Goal: Transaction & Acquisition: Purchase product/service

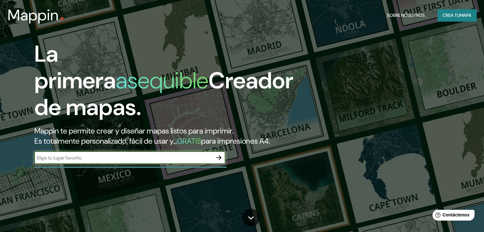
click at [85, 162] on input "text" at bounding box center [123, 157] width 178 height 7
type input "41.500861, -0.629028"
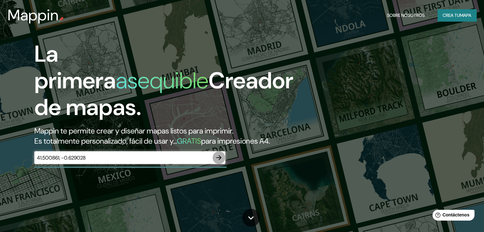
click at [220, 160] on icon "button" at bounding box center [218, 157] width 5 height 5
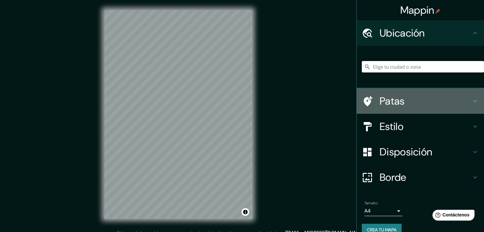
click at [387, 107] on font "Patas" at bounding box center [391, 100] width 25 height 13
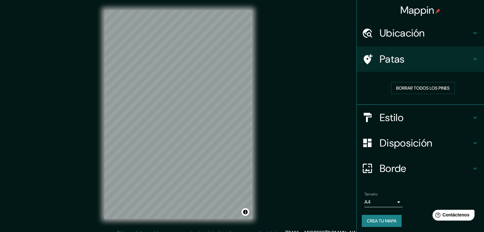
click at [413, 66] on div "Patas" at bounding box center [419, 58] width 127 height 25
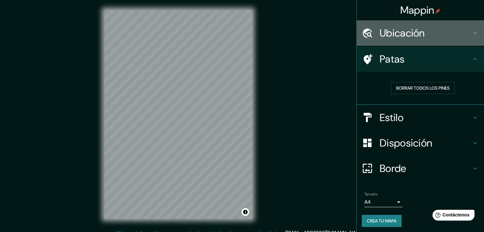
click at [427, 31] on h4 "Ubicación" at bounding box center [425, 33] width 92 height 13
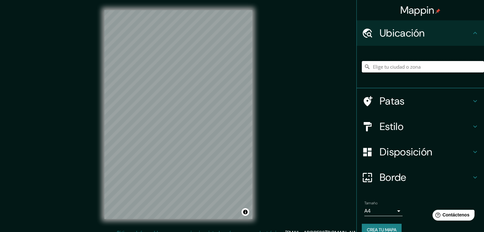
click at [397, 68] on input "Elige tu ciudad o zona" at bounding box center [422, 66] width 122 height 11
paste input "41.500861, -0.629028"
type input "41.500861, -0.629028"
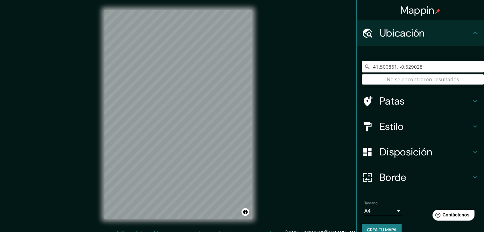
click at [368, 66] on input "41.500861, -0.629028" at bounding box center [422, 66] width 122 height 11
click at [378, 66] on input "41.500861, -0.629028" at bounding box center [422, 66] width 122 height 11
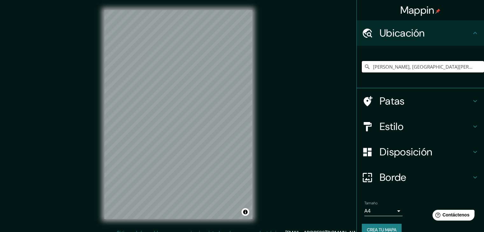
type input "[PERSON_NAME], [GEOGRAPHIC_DATA][PERSON_NAME], [GEOGRAPHIC_DATA]"
click at [398, 114] on div "Estilo" at bounding box center [419, 126] width 127 height 25
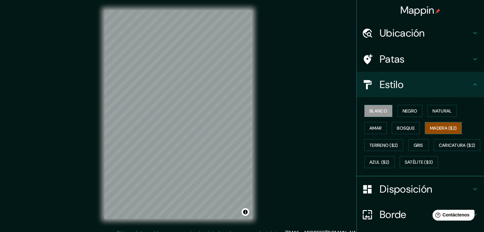
click at [434, 131] on font "Madera ($2)" at bounding box center [443, 128] width 27 height 8
click at [380, 109] on font "Blanco" at bounding box center [378, 111] width 18 height 6
click at [369, 133] on button "Amar" at bounding box center [375, 128] width 22 height 12
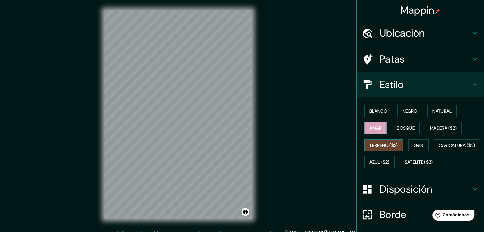
click at [375, 145] on font "Terreno ($2)" at bounding box center [383, 145] width 29 height 6
click at [413, 146] on font "Gris" at bounding box center [418, 145] width 10 height 6
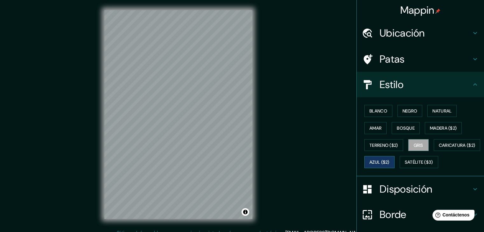
click at [389, 163] on font "Azul ($2)" at bounding box center [379, 163] width 20 height 6
click at [438, 148] on font "Caricatura ($2)" at bounding box center [456, 145] width 37 height 6
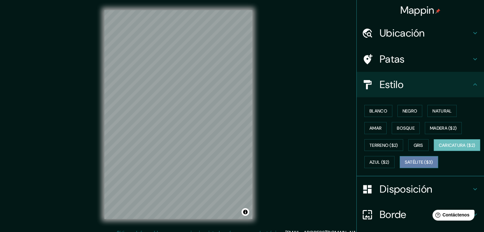
click at [404, 165] on font "Satélite ($3)" at bounding box center [418, 163] width 28 height 6
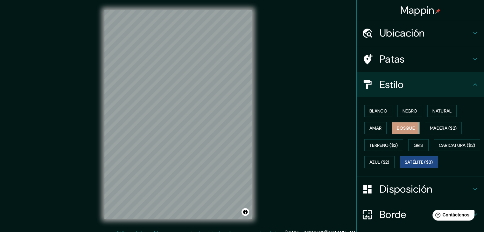
click at [410, 126] on font "Bosque" at bounding box center [405, 128] width 18 height 6
click at [412, 111] on font "Negro" at bounding box center [409, 111] width 15 height 6
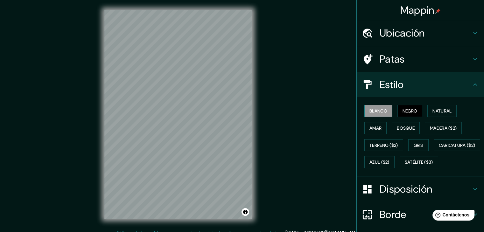
click at [369, 108] on font "Blanco" at bounding box center [378, 111] width 18 height 6
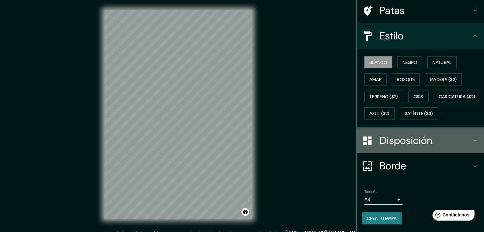
click at [409, 147] on font "Disposición" at bounding box center [405, 140] width 52 height 13
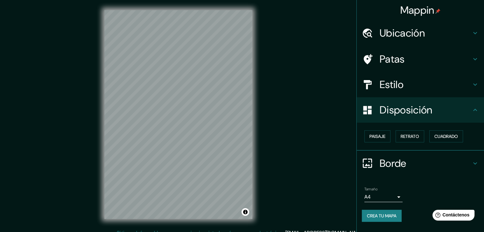
scroll to position [0, 0]
click at [402, 135] on font "Retrato" at bounding box center [409, 137] width 18 height 6
click at [378, 131] on button "Paisaje" at bounding box center [377, 136] width 26 height 12
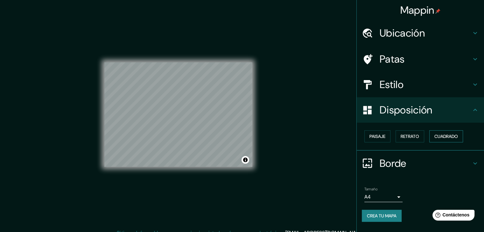
click at [448, 141] on button "Cuadrado" at bounding box center [446, 136] width 34 height 12
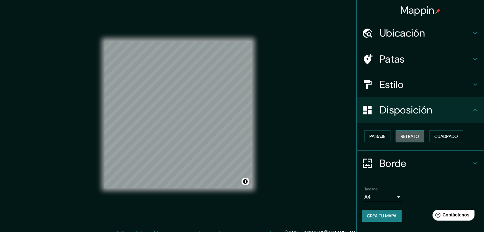
click at [418, 130] on button "Retrato" at bounding box center [409, 136] width 29 height 12
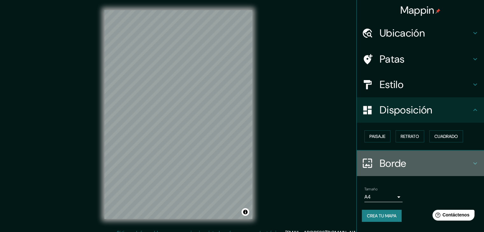
click at [388, 164] on font "Borde" at bounding box center [392, 163] width 27 height 13
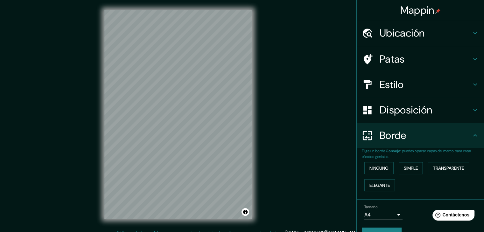
click at [403, 167] on font "Simple" at bounding box center [410, 168] width 14 height 6
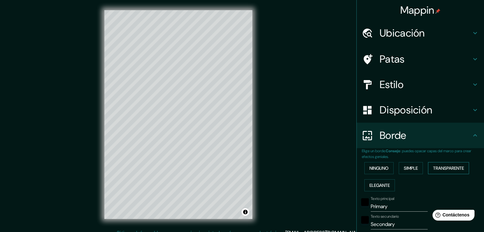
click at [441, 168] on font "Transparente" at bounding box center [448, 168] width 31 height 6
click at [373, 187] on font "Elegante" at bounding box center [379, 185] width 20 height 6
click at [379, 166] on font "Ninguno" at bounding box center [378, 168] width 19 height 6
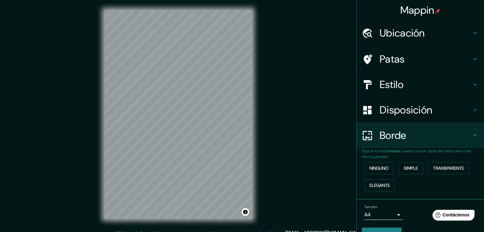
click at [420, 167] on div "Ninguno Simple Transparente Elegante" at bounding box center [422, 177] width 122 height 34
click at [413, 171] on font "Simple" at bounding box center [410, 168] width 14 height 8
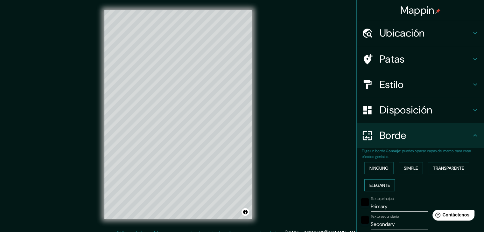
click at [370, 184] on font "Elegante" at bounding box center [379, 185] width 20 height 6
click at [409, 168] on font "Simple" at bounding box center [410, 168] width 14 height 6
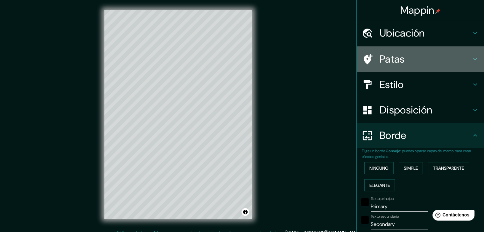
click at [409, 51] on div "Patas" at bounding box center [419, 58] width 127 height 25
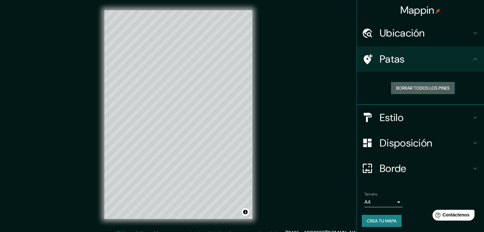
click at [428, 90] on font "Borrar todos los pines" at bounding box center [422, 88] width 53 height 6
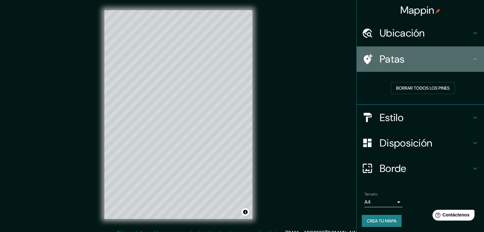
drag, startPoint x: 369, startPoint y: 57, endPoint x: 364, endPoint y: 65, distance: 9.4
click at [362, 67] on div "Patas" at bounding box center [419, 58] width 127 height 25
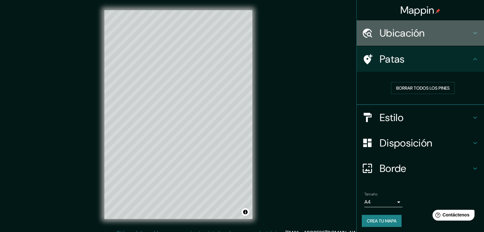
click at [395, 25] on div "Ubicación" at bounding box center [419, 32] width 127 height 25
type input "37"
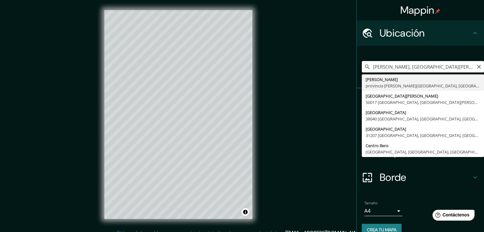
click at [368, 66] on input "[PERSON_NAME], [GEOGRAPHIC_DATA][PERSON_NAME], [GEOGRAPHIC_DATA]" at bounding box center [422, 66] width 122 height 11
type input "Camino Del Cementerio, 50740 [PERSON_NAME], [GEOGRAPHIC_DATA][PERSON_NAME], [GE…"
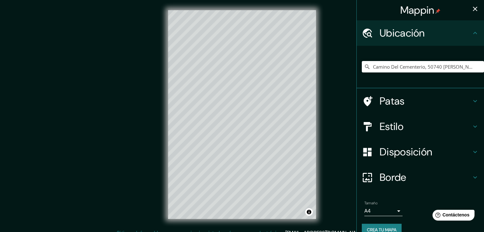
type input "37"
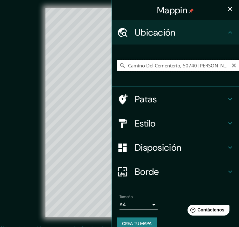
click at [139, 65] on input "Camino Del Cementerio, 50740 [PERSON_NAME], [GEOGRAPHIC_DATA][PERSON_NAME], [GE…" at bounding box center [178, 65] width 122 height 11
click at [180, 62] on input "Camino Del Cementerio, 50740 [PERSON_NAME], [GEOGRAPHIC_DATA][PERSON_NAME], [GE…" at bounding box center [178, 65] width 122 height 11
click at [176, 65] on input "Camino Del Cementerio, 50740 [PERSON_NAME], [GEOGRAPHIC_DATA][PERSON_NAME], [GE…" at bounding box center [178, 65] width 122 height 11
click at [179, 65] on input "[STREET_ADDRESS][PERSON_NAME][PERSON_NAME]" at bounding box center [178, 65] width 122 height 11
type input "[STREET_ADDRESS][PERSON_NAME][PERSON_NAME]"
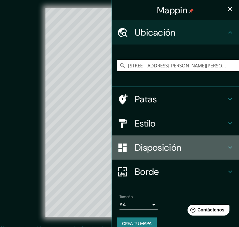
click at [149, 150] on font "Disposición" at bounding box center [158, 147] width 47 height 12
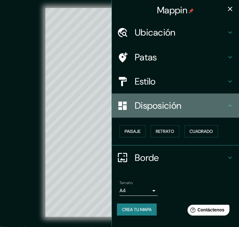
click at [197, 104] on h4 "Disposición" at bounding box center [181, 105] width 92 height 11
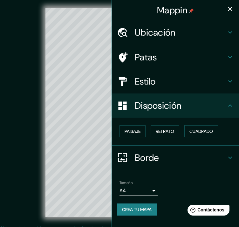
click at [157, 153] on font "Borde" at bounding box center [147, 158] width 24 height 12
type input "37"
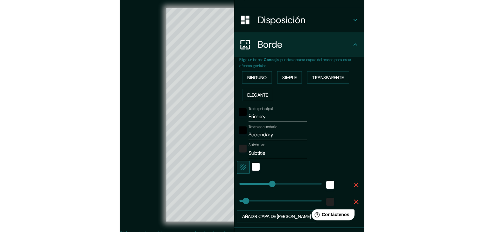
scroll to position [95, 0]
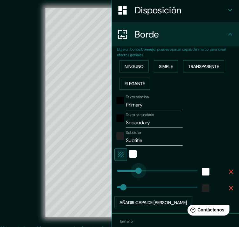
type input "144"
drag, startPoint x: 145, startPoint y: 170, endPoint x: 137, endPoint y: 176, distance: 10.0
type input "344"
drag, startPoint x: 118, startPoint y: 188, endPoint x: 172, endPoint y: 190, distance: 54.1
type input "0"
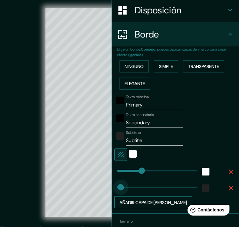
drag, startPoint x: 173, startPoint y: 186, endPoint x: 112, endPoint y: 197, distance: 61.9
click at [227, 171] on icon "button" at bounding box center [231, 172] width 8 height 8
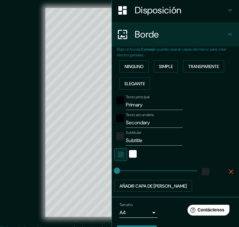
click at [229, 171] on icon "button" at bounding box center [231, 171] width 4 height 4
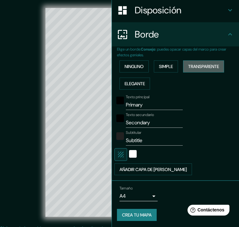
click at [183, 66] on button "Transparente" at bounding box center [203, 66] width 41 height 12
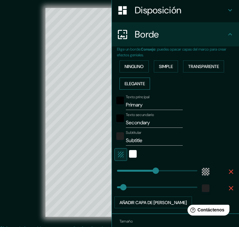
click at [131, 82] on font "Elegante" at bounding box center [135, 84] width 20 height 6
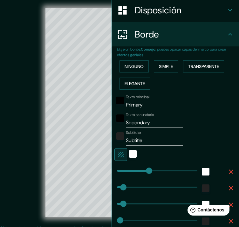
type input "37"
type input "19"
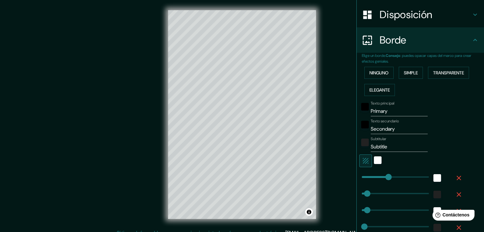
scroll to position [100, 0]
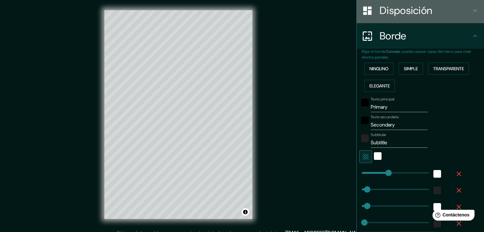
click at [476, 10] on div "Disposición" at bounding box center [419, 10] width 127 height 25
type input "37"
type input "19"
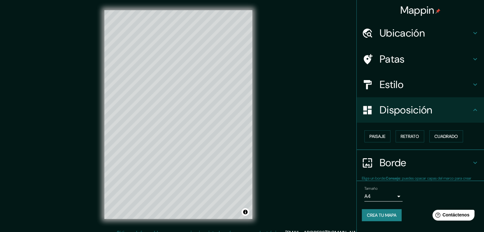
scroll to position [0, 0]
click at [407, 135] on font "Retrato" at bounding box center [409, 137] width 18 height 6
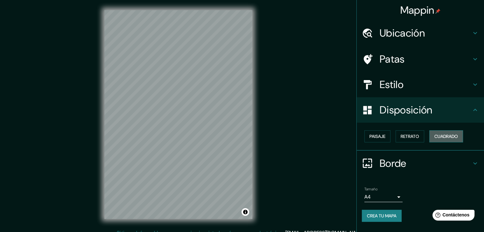
click at [435, 136] on font "Cuadrado" at bounding box center [446, 137] width 24 height 6
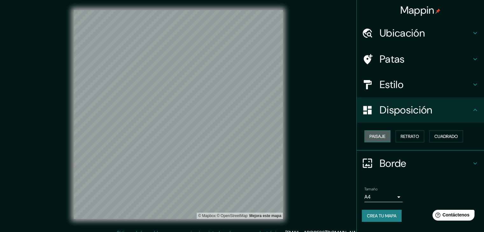
click at [371, 135] on font "Paisaje" at bounding box center [377, 137] width 16 height 6
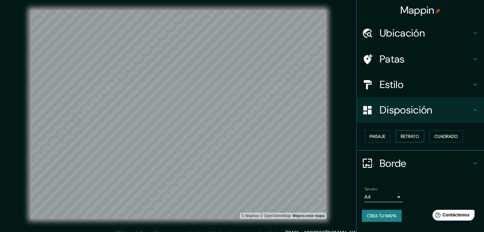
click at [407, 136] on font "Retrato" at bounding box center [409, 137] width 18 height 6
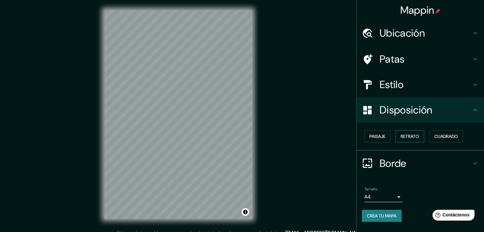
click at [402, 140] on font "Retrato" at bounding box center [409, 136] width 18 height 8
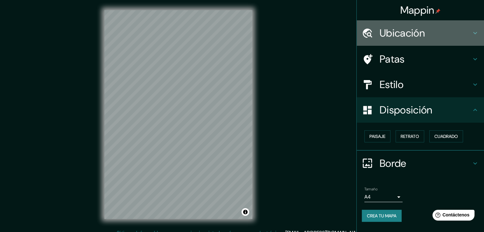
click at [421, 32] on font "Ubicación" at bounding box center [401, 32] width 45 height 13
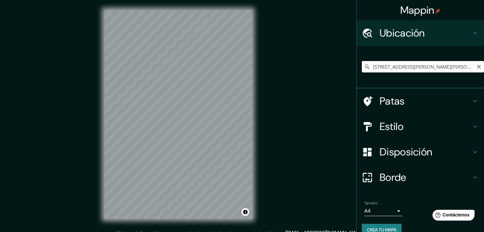
click at [426, 66] on input "[STREET_ADDRESS][PERSON_NAME][PERSON_NAME]" at bounding box center [422, 66] width 122 height 11
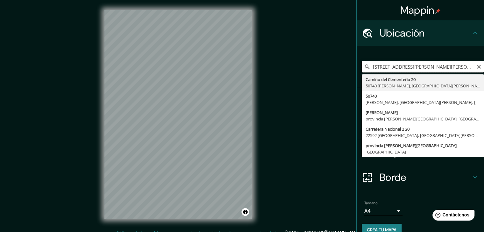
click at [426, 66] on input "[STREET_ADDRESS][PERSON_NAME][PERSON_NAME]" at bounding box center [422, 66] width 122 height 11
type input "[STREET_ADDRESS][PERSON_NAME][PERSON_NAME]"
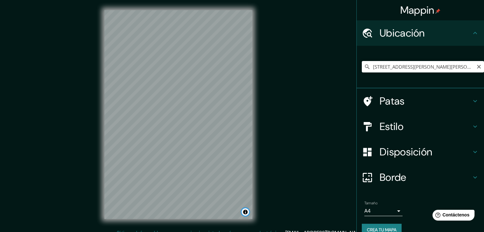
click at [246, 211] on button "Activar o desactivar atribución" at bounding box center [245, 212] width 8 height 8
click at [233, 211] on font "Mejora este mapa" at bounding box center [224, 212] width 32 height 4
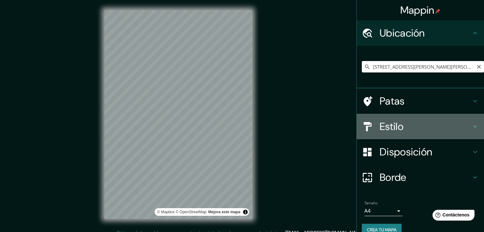
click at [383, 121] on font "Estilo" at bounding box center [391, 126] width 24 height 13
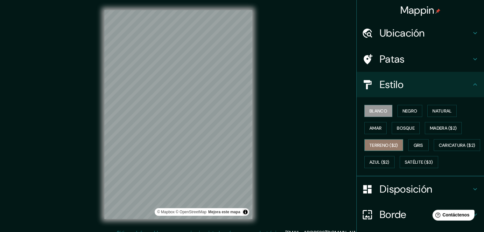
click at [383, 144] on font "Terreno ($2)" at bounding box center [383, 145] width 29 height 6
click at [381, 108] on font "Blanco" at bounding box center [378, 111] width 18 height 6
click at [373, 127] on font "Amar" at bounding box center [375, 128] width 12 height 6
click at [380, 109] on font "Blanco" at bounding box center [378, 111] width 18 height 6
click at [438, 66] on div "Patas" at bounding box center [419, 58] width 127 height 25
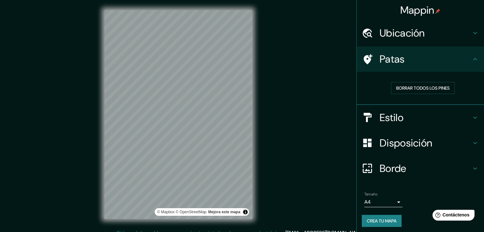
click at [364, 60] on icon at bounding box center [367, 59] width 9 height 10
click at [363, 63] on icon at bounding box center [367, 59] width 9 height 10
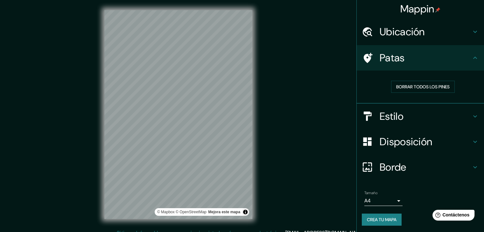
scroll to position [2, 0]
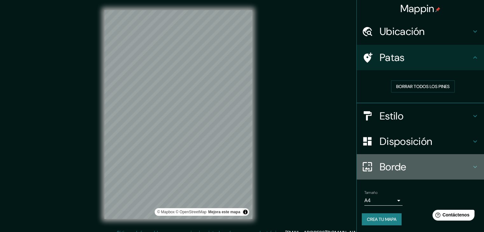
click at [390, 166] on font "Borde" at bounding box center [392, 166] width 27 height 13
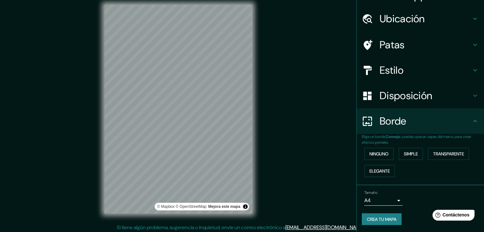
scroll to position [7, 0]
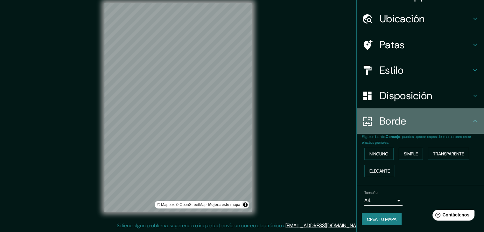
click at [423, 120] on h4 "Borde" at bounding box center [425, 121] width 92 height 13
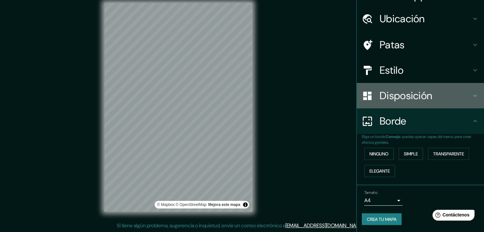
click at [428, 96] on font "Disposición" at bounding box center [405, 95] width 52 height 13
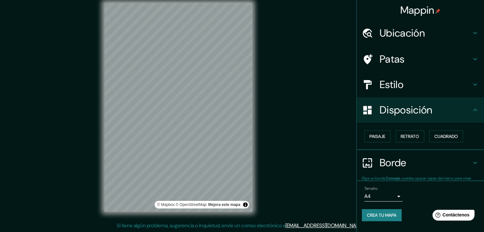
scroll to position [0, 0]
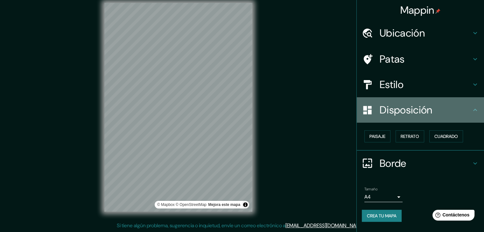
drag, startPoint x: 483, startPoint y: 98, endPoint x: 482, endPoint y: 101, distance: 3.5
click at [482, 101] on div "Disposición" at bounding box center [419, 109] width 127 height 25
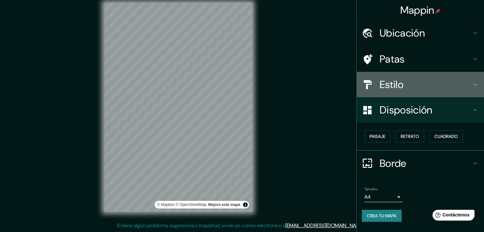
click at [453, 85] on h4 "Estilo" at bounding box center [425, 84] width 92 height 13
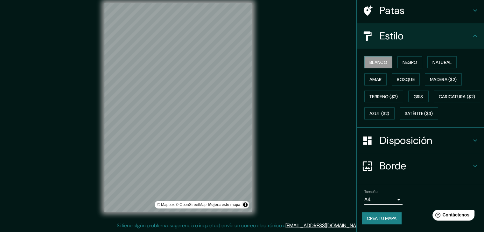
scroll to position [64, 0]
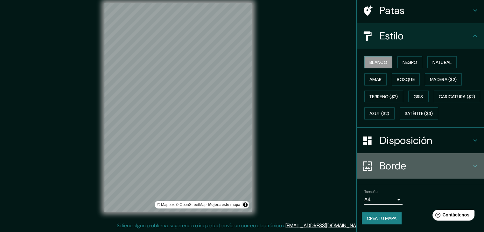
click at [401, 165] on font "Borde" at bounding box center [392, 165] width 27 height 13
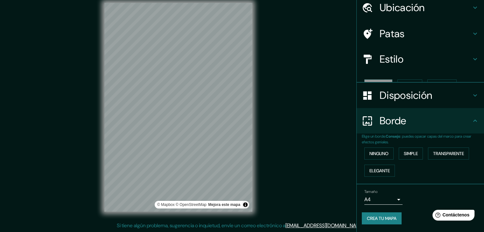
scroll to position [14, 0]
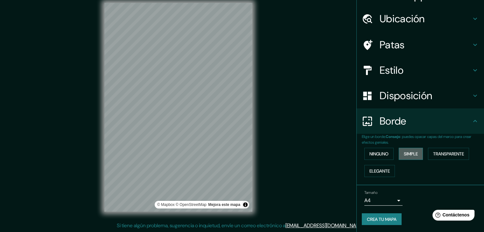
click at [404, 153] on font "Simple" at bounding box center [410, 154] width 14 height 6
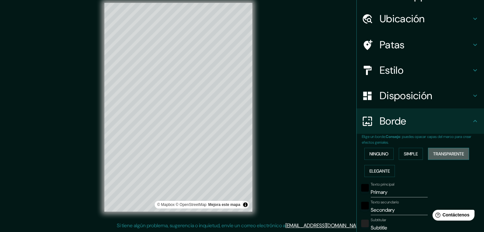
click at [445, 152] on font "Transparente" at bounding box center [448, 154] width 31 height 6
click at [377, 174] on font "Elegante" at bounding box center [379, 171] width 20 height 8
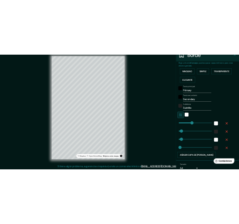
scroll to position [163, 0]
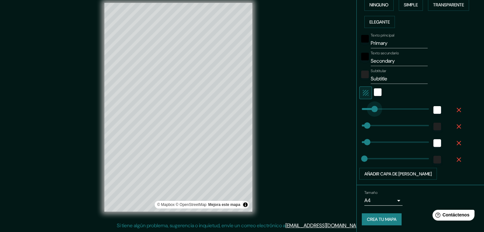
type input "83"
drag, startPoint x: 381, startPoint y: 109, endPoint x: 368, endPoint y: 112, distance: 13.2
type input "37"
type input "19"
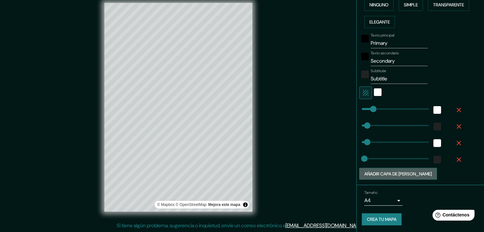
click at [401, 175] on font "Añadir capa de [PERSON_NAME]" at bounding box center [397, 174] width 67 height 6
type input "37"
type input "19"
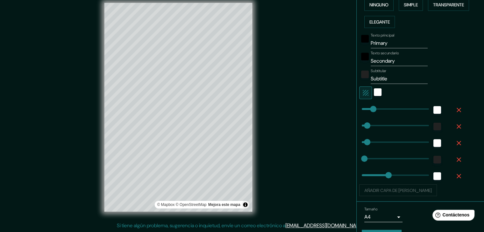
click at [406, 189] on div "Añadir capa de [PERSON_NAME]" at bounding box center [411, 190] width 104 height 12
type input "253"
drag, startPoint x: 365, startPoint y: 124, endPoint x: 393, endPoint y: 128, distance: 28.6
type input "37"
type input "19"
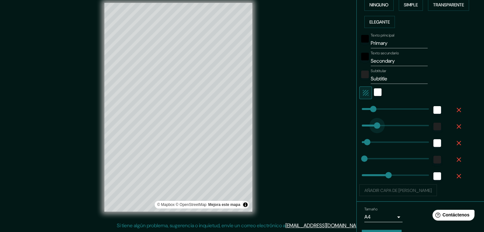
type input "54"
type input "37"
type input "36"
drag, startPoint x: 393, startPoint y: 128, endPoint x: 362, endPoint y: 136, distance: 32.2
type input "37"
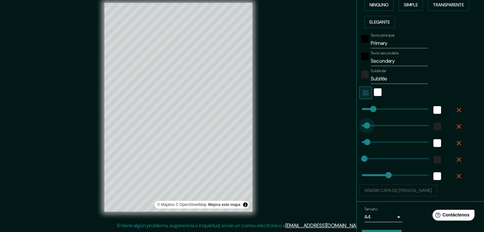
type input "19"
type input "37"
type input "47"
drag, startPoint x: 385, startPoint y: 175, endPoint x: 363, endPoint y: 175, distance: 21.9
type input "37"
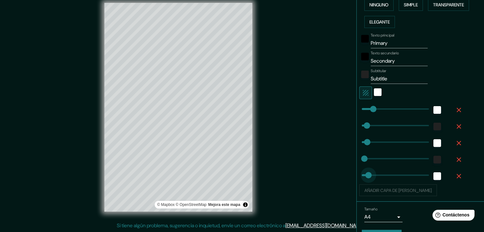
type input "19"
type input "347"
drag, startPoint x: 366, startPoint y: 174, endPoint x: 407, endPoint y: 178, distance: 40.7
type input "37"
type input "19"
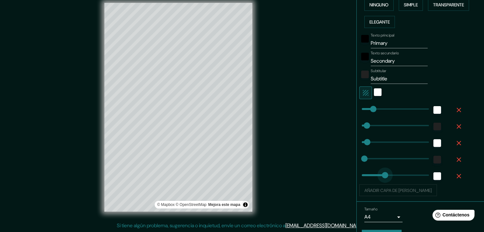
type input "0"
drag, startPoint x: 406, startPoint y: 176, endPoint x: 337, endPoint y: 179, distance: 69.0
type input "37"
type input "19"
type input "37"
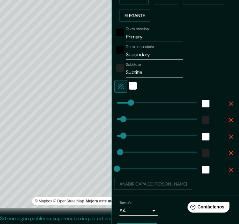
scroll to position [157, 0]
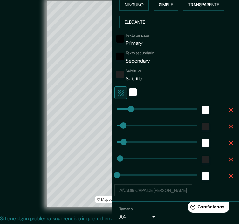
type input "19"
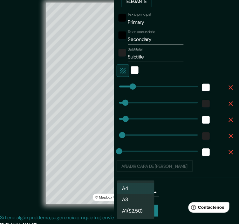
scroll to position [182, 0]
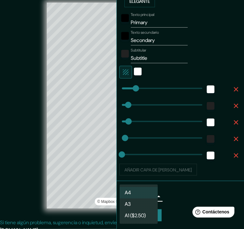
click at [141, 187] on body "Mappin Ubicación [STREET_ADDRESS][PERSON_NAME][PERSON_NAME] [STREET_ADDRESS][PE…" at bounding box center [122, 106] width 244 height 229
click at [138, 205] on li "A3" at bounding box center [139, 205] width 38 height 12
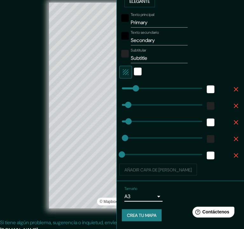
click at [145, 191] on body "Mappin Ubicación [STREET_ADDRESS][PERSON_NAME][PERSON_NAME] [STREET_ADDRESS][PE…" at bounding box center [122, 106] width 244 height 229
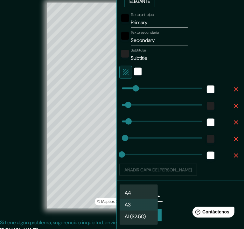
click at [144, 194] on li "A4" at bounding box center [139, 193] width 38 height 12
type input "single"
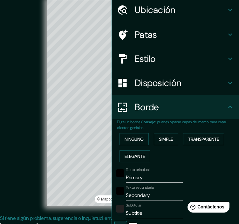
scroll to position [54, 0]
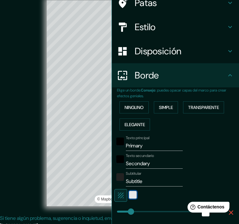
click at [129, 196] on span "blanco" at bounding box center [133, 195] width 8 height 8
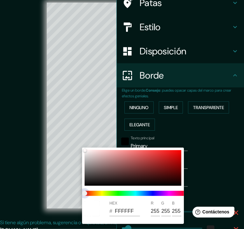
type input "37"
type input "19"
click at [127, 194] on span at bounding box center [136, 193] width 102 height 5
click at [198, 148] on div at bounding box center [122, 114] width 244 height 229
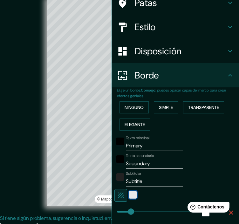
click at [129, 193] on div "blanco" at bounding box center [133, 195] width 8 height 8
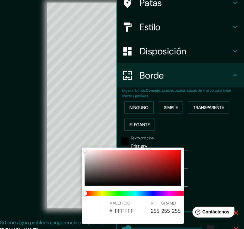
drag, startPoint x: 216, startPoint y: 156, endPoint x: 209, endPoint y: 164, distance: 10.8
click at [216, 156] on div at bounding box center [122, 114] width 244 height 229
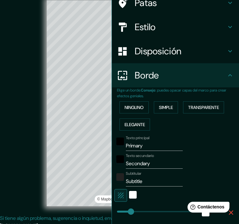
click at [117, 194] on icon "button" at bounding box center [121, 196] width 8 height 8
type input "37"
type input "19"
click at [117, 194] on icon "button" at bounding box center [121, 196] width 8 height 8
type input "37"
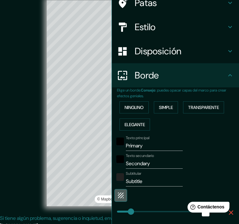
type input "19"
click at [117, 194] on icon "button" at bounding box center [121, 196] width 8 height 8
type input "37"
type input "19"
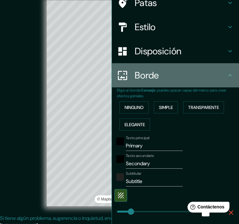
click at [229, 73] on div "Borde" at bounding box center [175, 75] width 127 height 24
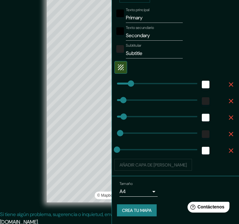
scroll to position [12, 0]
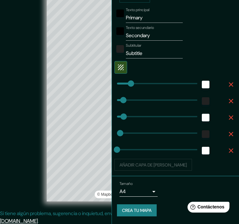
click at [158, 159] on div "Añadir capa de [PERSON_NAME]" at bounding box center [176, 165] width 125 height 12
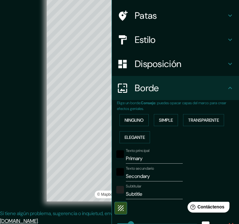
scroll to position [27, 0]
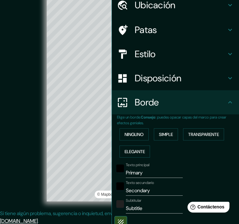
click at [202, 58] on h4 "Estilo" at bounding box center [181, 53] width 92 height 11
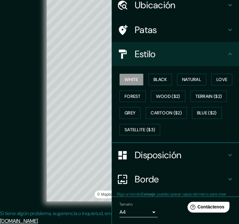
type input "37"
type input "19"
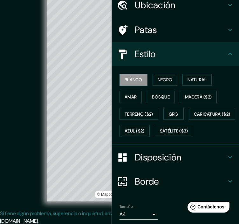
click at [218, 36] on div "Patas" at bounding box center [175, 30] width 127 height 24
type input "37"
type input "19"
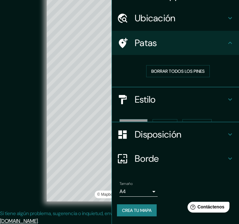
scroll to position [3, 0]
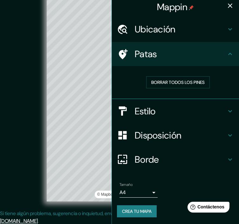
click at [205, 24] on h4 "Ubicación" at bounding box center [181, 29] width 92 height 11
type input "37"
type input "19"
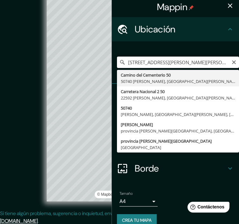
click at [192, 64] on input "[STREET_ADDRESS][PERSON_NAME][PERSON_NAME]" at bounding box center [178, 62] width 122 height 11
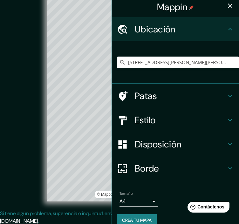
click at [19, 121] on div "© Mapbox © OpenStreetMap Mejora este mapa" at bounding box center [119, 99] width 215 height 202
click at [227, 9] on icon "button" at bounding box center [230, 6] width 8 height 8
type input "37"
type input "19"
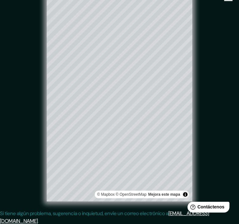
scroll to position [0, 0]
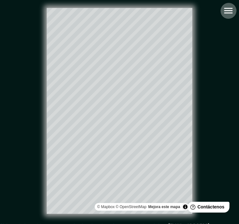
click at [230, 9] on icon "button" at bounding box center [228, 10] width 11 height 11
type input "37"
type input "19"
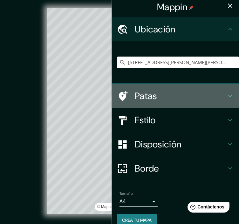
click at [182, 94] on h4 "Patas" at bounding box center [181, 95] width 92 height 11
type input "37"
type input "19"
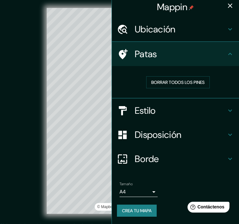
scroll to position [3, 0]
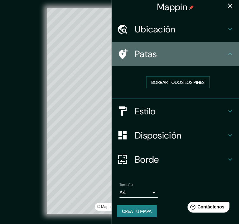
click at [119, 51] on icon at bounding box center [123, 54] width 9 height 10
drag, startPoint x: 117, startPoint y: 51, endPoint x: 109, endPoint y: 57, distance: 9.8
click at [112, 57] on div "Patas" at bounding box center [175, 54] width 127 height 24
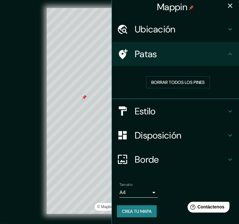
click at [86, 98] on div at bounding box center [84, 97] width 5 height 5
click at [26, 116] on div "© Mapbox © OpenStreetMap Mejora este mapa" at bounding box center [119, 111] width 215 height 202
click at [227, 52] on icon at bounding box center [230, 54] width 8 height 8
click at [172, 51] on h4 "Patas" at bounding box center [181, 53] width 92 height 11
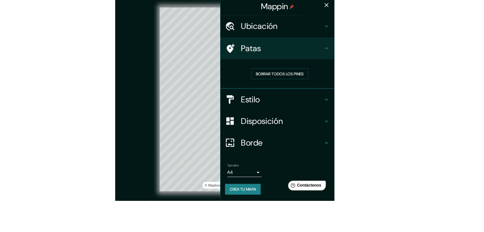
scroll to position [0, 0]
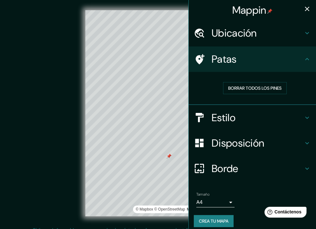
click at [170, 154] on div at bounding box center [168, 156] width 5 height 5
click at [167, 155] on div at bounding box center [167, 156] width 5 height 5
click at [166, 155] on div at bounding box center [167, 154] width 5 height 5
click at [245, 88] on font "Borrar todos los pines" at bounding box center [254, 88] width 53 height 6
type input "37"
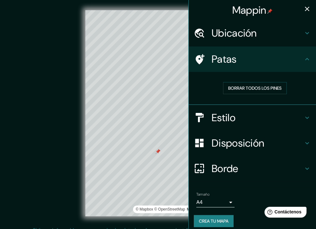
type input "19"
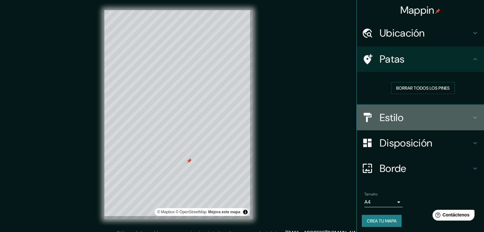
click at [408, 118] on h4 "Estilo" at bounding box center [425, 117] width 92 height 13
type input "37"
type input "19"
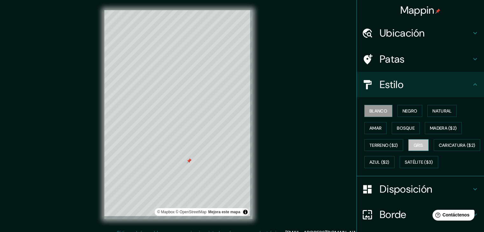
click at [408, 142] on button "Gris" at bounding box center [418, 145] width 20 height 12
click at [379, 111] on font "Blanco" at bounding box center [378, 111] width 18 height 6
drag, startPoint x: 374, startPoint y: 132, endPoint x: 376, endPoint y: 128, distance: 5.1
click at [373, 132] on button "Amar" at bounding box center [375, 128] width 22 height 12
click at [384, 106] on button "Blanco" at bounding box center [378, 111] width 28 height 12
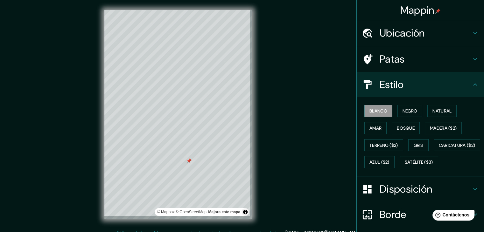
click at [393, 196] on font "Disposición" at bounding box center [405, 188] width 52 height 13
type input "37"
type input "19"
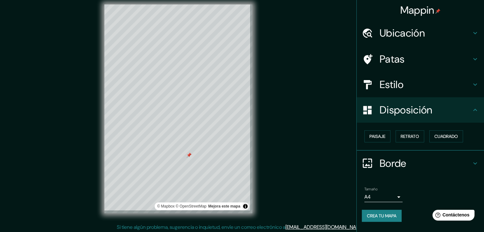
scroll to position [7, 0]
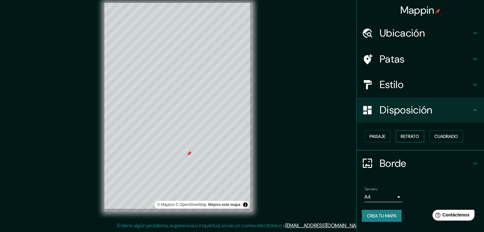
click at [413, 133] on font "Retrato" at bounding box center [409, 136] width 18 height 8
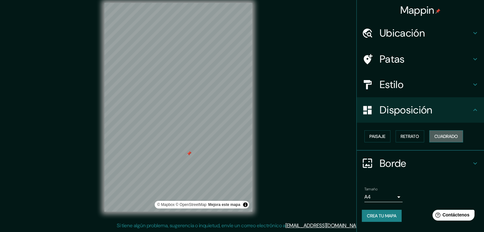
click at [440, 138] on font "Cuadrado" at bounding box center [446, 137] width 24 height 6
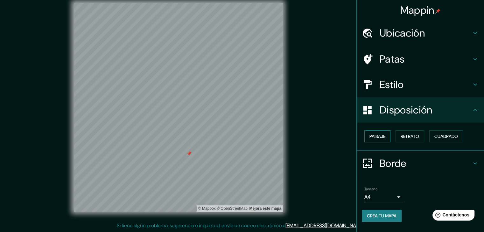
click at [375, 138] on font "Paisaje" at bounding box center [377, 137] width 16 height 6
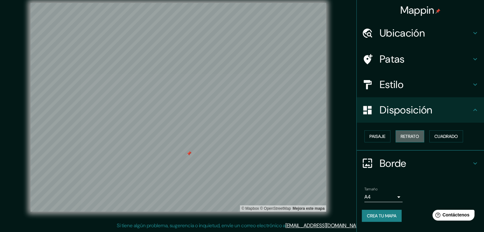
click at [412, 136] on font "Retrato" at bounding box center [409, 137] width 18 height 6
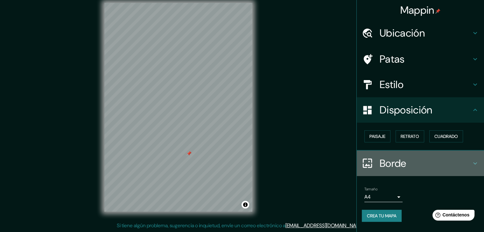
click at [407, 155] on div "Borde" at bounding box center [419, 163] width 127 height 25
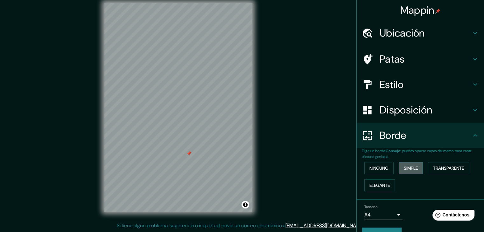
click at [407, 167] on font "Simple" at bounding box center [410, 168] width 14 height 6
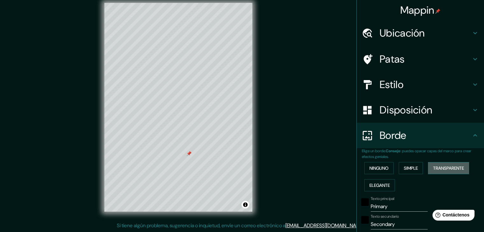
click at [453, 166] on font "Transparente" at bounding box center [448, 168] width 31 height 6
click at [379, 185] on font "Elegante" at bounding box center [379, 185] width 20 height 6
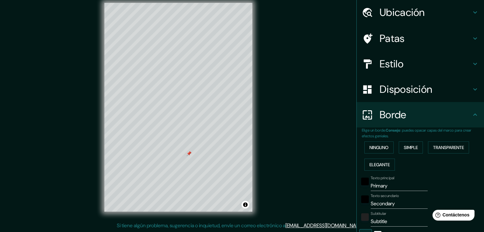
scroll to position [32, 0]
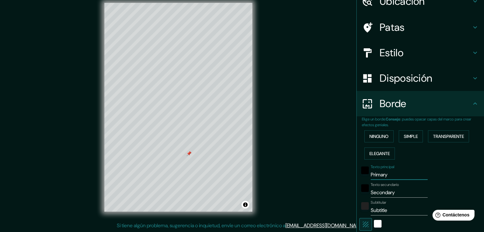
drag, startPoint x: 393, startPoint y: 173, endPoint x: 356, endPoint y: 174, distance: 36.9
click at [359, 174] on div "Texto principal Primary" at bounding box center [411, 172] width 104 height 15
type input "D"
type input "37"
type input "19"
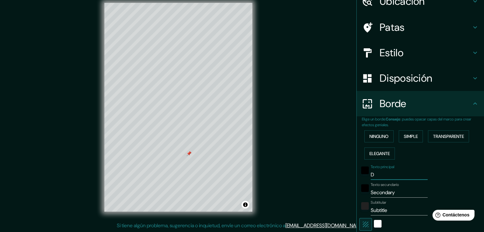
type input "Do"
type input "37"
type input "19"
type input "Don"
type input "37"
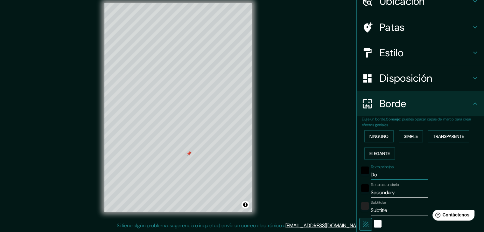
type input "19"
type input "Dond"
type input "37"
type input "19"
type input "Dondd"
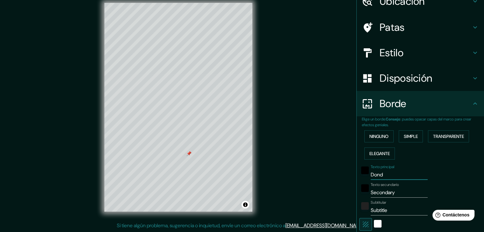
type input "37"
type input "19"
type input "Dondd"
type input "37"
type input "19"
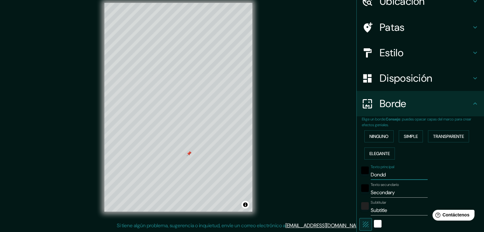
type input "Dondd"
type input "37"
type input "19"
type input "Dond"
type input "37"
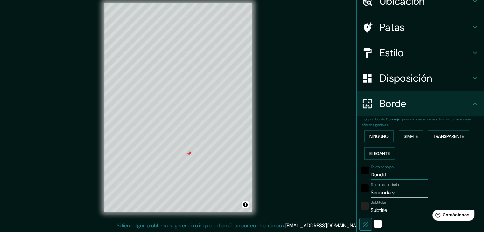
type input "19"
type input "Donde"
type input "37"
type input "19"
type input "Donde"
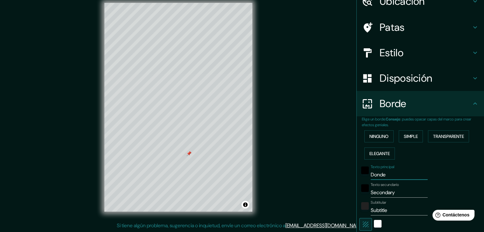
type input "37"
type input "19"
type input "Donde e"
type input "37"
type input "19"
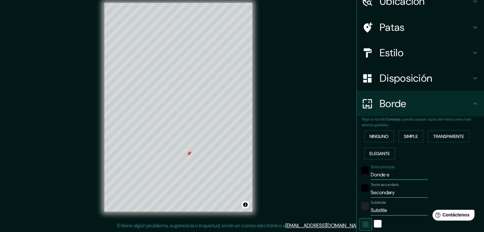
type input "Donde em"
type input "37"
type input "19"
type input "Donde emp"
type input "37"
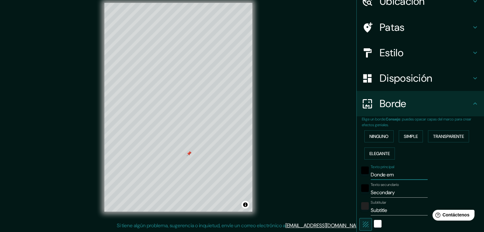
type input "19"
type input "Donde empe"
type input "37"
type input "19"
type input "Donde empez"
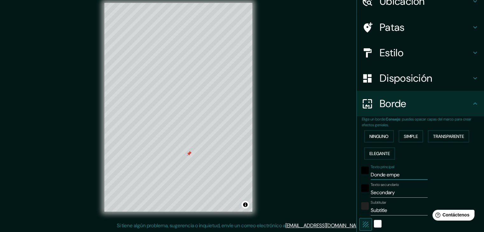
type input "37"
type input "19"
type input "Donde empezo"
type input "37"
type input "19"
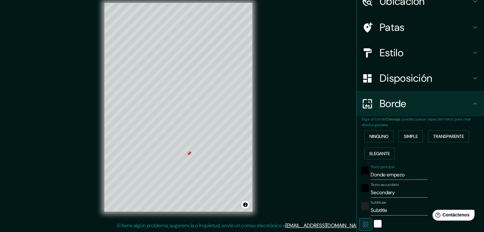
type input "Donde empezo"
type input "37"
type input "19"
type input "Donde empezo"
click at [393, 193] on input "Secondary" at bounding box center [398, 193] width 57 height 10
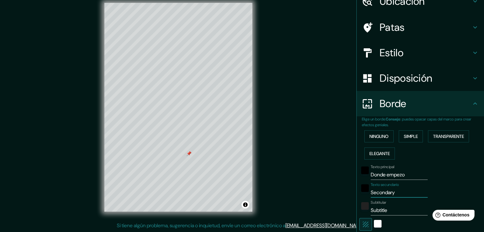
drag, startPoint x: 396, startPoint y: 192, endPoint x: 353, endPoint y: 189, distance: 43.3
click at [356, 189] on div "Elige un borde. Consejo : puedes opacar capas del marco para crear efectos geni…" at bounding box center [419, 216] width 127 height 201
type input "A"
type input "37"
type input "19"
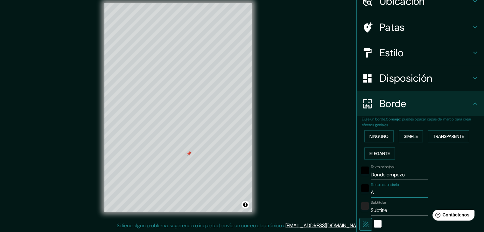
type input "Al"
type input "37"
type input "19"
type input "Ale"
type input "37"
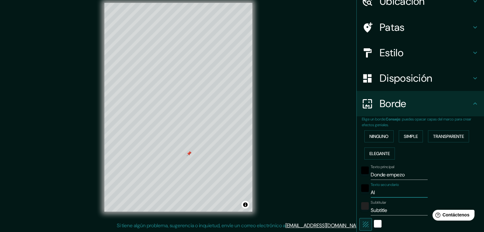
type input "19"
type input "Alej"
type input "37"
type input "19"
type input "Aleja"
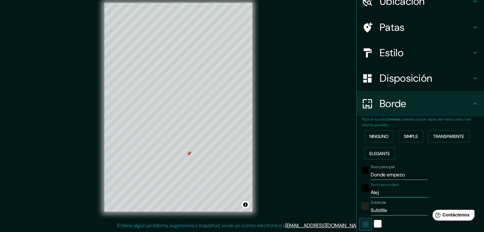
type input "37"
type input "19"
type input "Alejan"
type input "37"
type input "19"
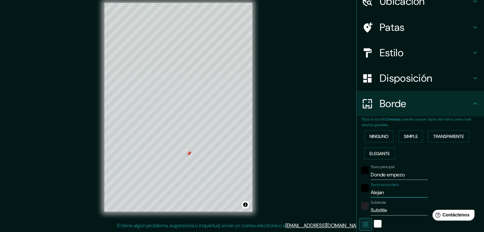
type input "Alejand"
type input "37"
type input "19"
type input "Alejandr"
type input "37"
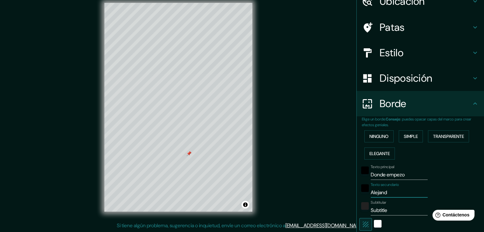
type input "19"
type input "[PERSON_NAME]"
type input "37"
type input "19"
type input "[PERSON_NAME]"
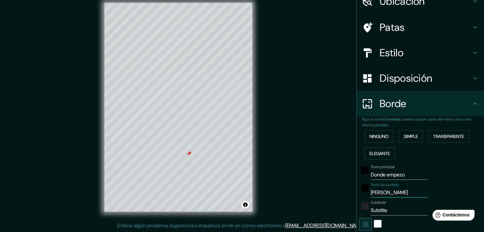
type input "37"
type input "19"
type input "[PERSON_NAME]"
type input "37"
type input "19"
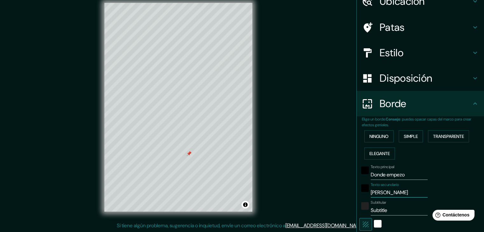
type input "[PERSON_NAME]"
type input "37"
type input "19"
type input "[PERSON_NAME] y A"
type input "37"
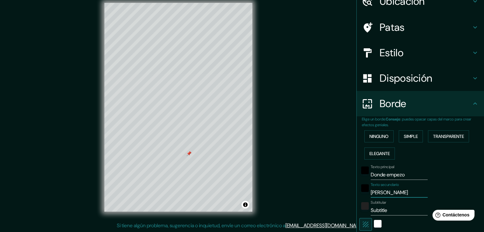
type input "19"
type input "[PERSON_NAME]"
type input "37"
type input "19"
type input "[PERSON_NAME]"
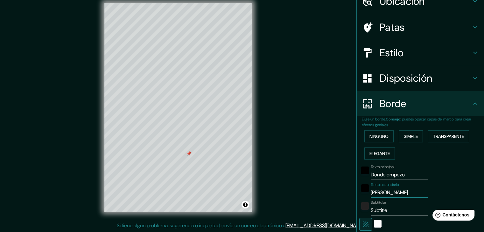
type input "37"
type input "19"
type input "[PERSON_NAME]"
type input "37"
type input "19"
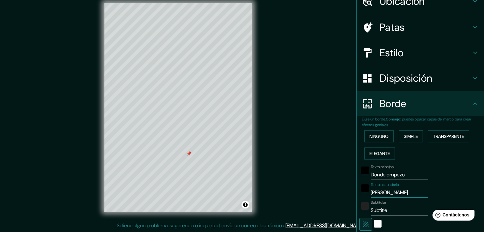
type input "[PERSON_NAME]"
type input "37"
type input "19"
type input "[PERSON_NAME]"
drag, startPoint x: 388, startPoint y: 212, endPoint x: 359, endPoint y: 212, distance: 28.3
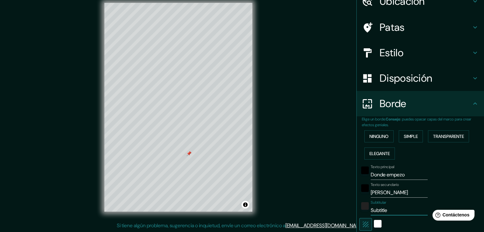
click at [359, 212] on div "Subtitular Subtitle" at bounding box center [411, 207] width 104 height 15
paste input "[GEOGRAPHIC_DATA]"
type input "[GEOGRAPHIC_DATA]"
type input "37"
type input "19"
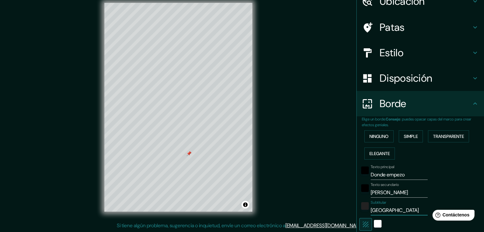
scroll to position [0, 3]
type input "[GEOGRAPHIC_DATA]"
click at [397, 174] on input "Donde empezo" at bounding box center [398, 175] width 57 height 10
click at [244, 205] on button "Activar o desactivar atribución" at bounding box center [245, 205] width 8 height 8
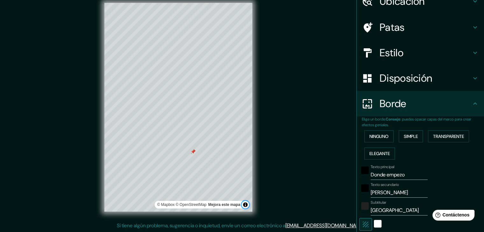
click at [244, 205] on button "Activar o desactivar atribución" at bounding box center [245, 205] width 8 height 8
click at [389, 174] on input "Donde empezo" at bounding box center [398, 175] width 57 height 10
type input "Donde t"
type input "37"
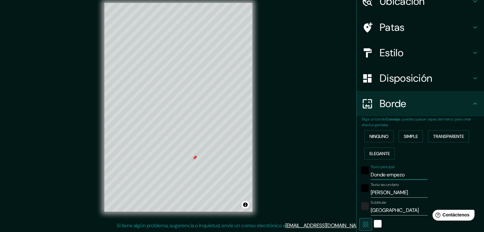
type input "19"
type input "Donde to"
type input "37"
type input "19"
type input "Donde tof"
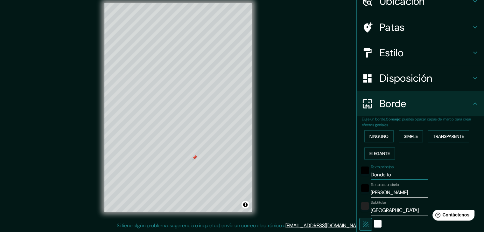
type input "37"
type input "19"
type input "Donde [MEDICAL_DATA]"
type input "37"
type input "19"
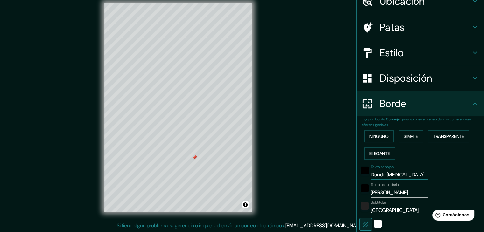
type input "Donde tof"
type input "37"
type input "19"
type input "Donde to"
type input "37"
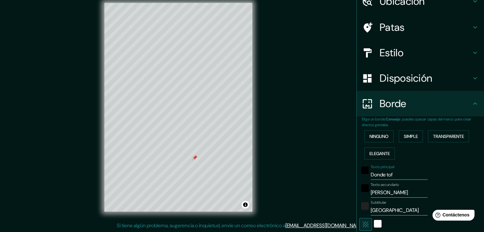
type input "19"
type input "Donde t"
type input "37"
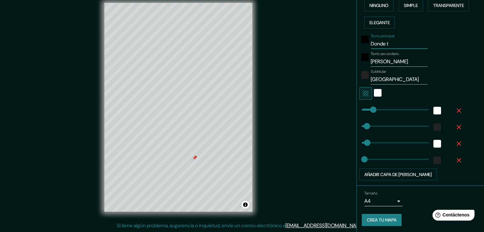
scroll to position [163, 0]
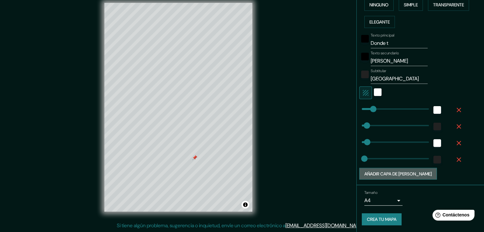
click at [393, 175] on font "Añadir capa de [PERSON_NAME]" at bounding box center [397, 174] width 67 height 6
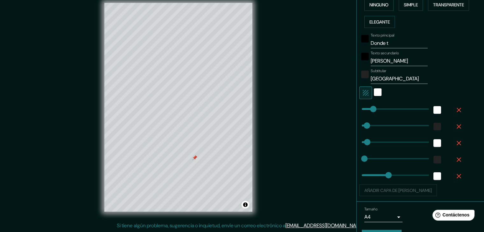
click at [387, 188] on div "Añadir capa de [PERSON_NAME]" at bounding box center [411, 190] width 104 height 12
click at [366, 93] on button "button" at bounding box center [365, 92] width 13 height 13
click at [359, 96] on button "button" at bounding box center [365, 92] width 13 height 13
click at [374, 91] on div "white" at bounding box center [378, 92] width 8 height 8
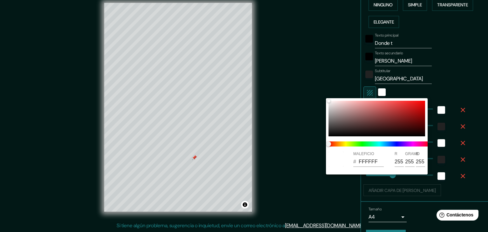
click at [360, 97] on div at bounding box center [244, 116] width 488 height 232
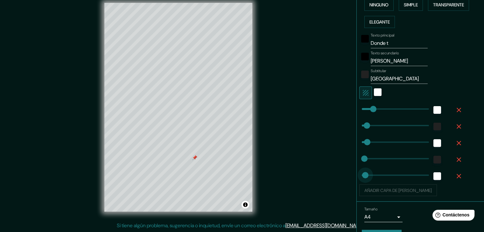
drag, startPoint x: 381, startPoint y: 174, endPoint x: 361, endPoint y: 169, distance: 20.3
drag, startPoint x: 361, startPoint y: 175, endPoint x: 401, endPoint y: 172, distance: 40.8
drag, startPoint x: 398, startPoint y: 173, endPoint x: 338, endPoint y: 177, distance: 59.9
drag, startPoint x: 363, startPoint y: 158, endPoint x: 375, endPoint y: 153, distance: 12.8
drag, startPoint x: 374, startPoint y: 155, endPoint x: 413, endPoint y: 155, distance: 38.8
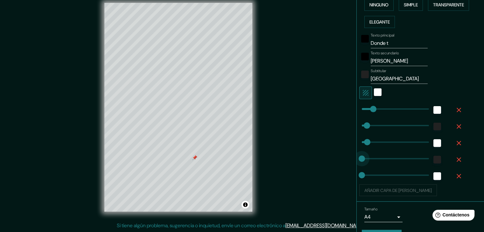
drag, startPoint x: 405, startPoint y: 154, endPoint x: 280, endPoint y: 172, distance: 126.9
drag, startPoint x: 359, startPoint y: 160, endPoint x: 362, endPoint y: 160, distance: 3.5
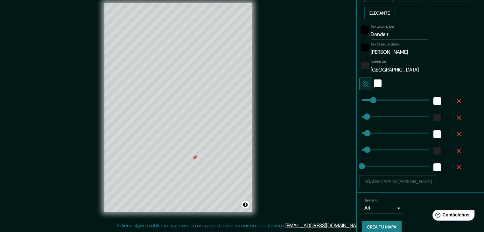
scroll to position [180, 0]
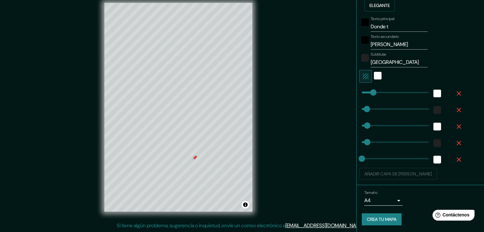
click at [406, 172] on div "Añadir capa de [PERSON_NAME]" at bounding box center [411, 174] width 104 height 12
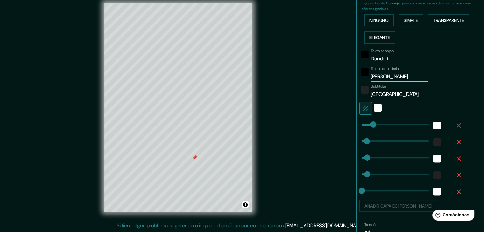
scroll to position [116, 0]
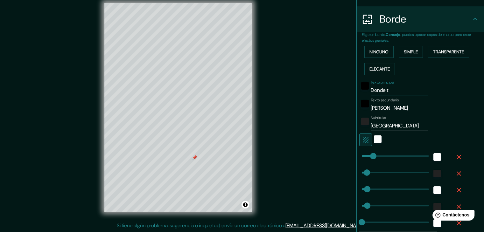
drag, startPoint x: 397, startPoint y: 89, endPoint x: 334, endPoint y: 90, distance: 62.3
click at [334, 90] on div "Mappin Ubicación [STREET_ADDRESS][PERSON_NAME][PERSON_NAME] [STREET_ADDRESS][PE…" at bounding box center [242, 112] width 484 height 239
paste input "text"
click at [371, 91] on input "Texto principal" at bounding box center [398, 90] width 57 height 10
paste input "D"
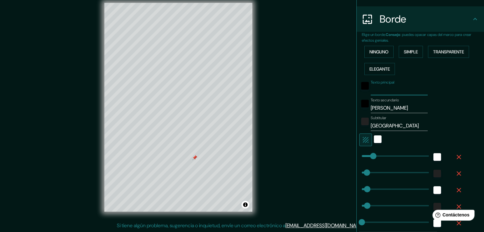
click at [371, 91] on input "Texto principal" at bounding box center [398, 90] width 57 height 10
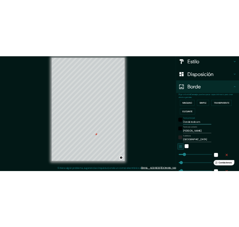
scroll to position [0, 0]
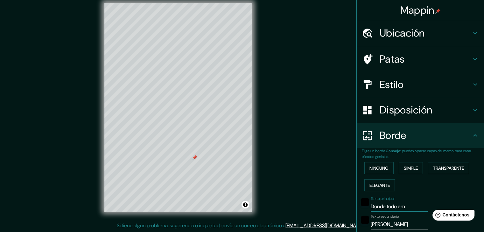
click at [440, 38] on h4 "Ubicación" at bounding box center [425, 33] width 92 height 13
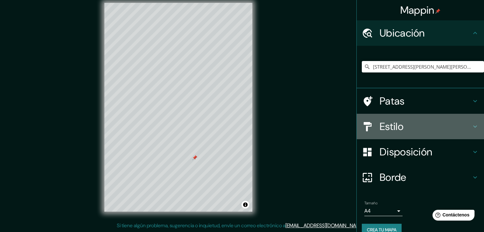
click at [418, 124] on h4 "Estilo" at bounding box center [425, 126] width 92 height 13
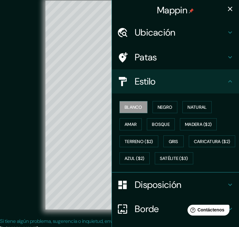
click at [157, 191] on font "Disposición" at bounding box center [158, 185] width 47 height 12
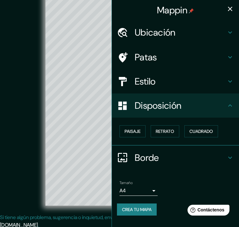
scroll to position [12, 0]
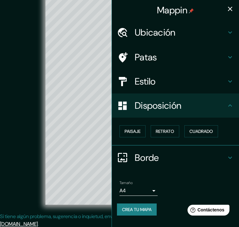
click at [149, 153] on font "Borde" at bounding box center [147, 158] width 24 height 12
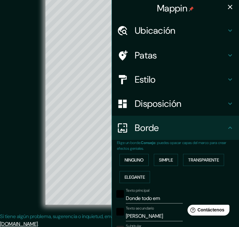
scroll to position [0, 0]
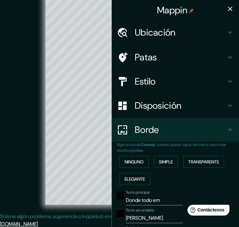
click at [173, 25] on div "Ubicación" at bounding box center [175, 32] width 127 height 24
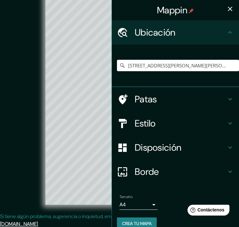
click at [139, 120] on font "Estilo" at bounding box center [145, 123] width 21 height 12
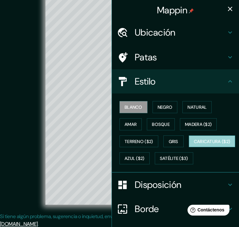
click at [189, 148] on button "Caricatura ($2)" at bounding box center [212, 141] width 47 height 12
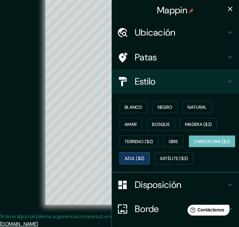
click at [145, 158] on font "Azul ($2)" at bounding box center [135, 159] width 20 height 6
drag, startPoint x: 135, startPoint y: 175, endPoint x: 138, endPoint y: 166, distance: 9.4
click at [160, 162] on font "Satélite ($3)" at bounding box center [174, 159] width 28 height 6
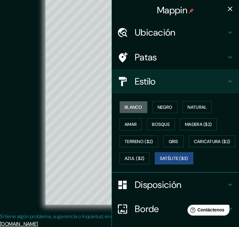
drag, startPoint x: 133, startPoint y: 108, endPoint x: 201, endPoint y: 16, distance: 114.5
click at [133, 108] on font "Blanco" at bounding box center [134, 107] width 18 height 6
